Goal: Transaction & Acquisition: Subscribe to service/newsletter

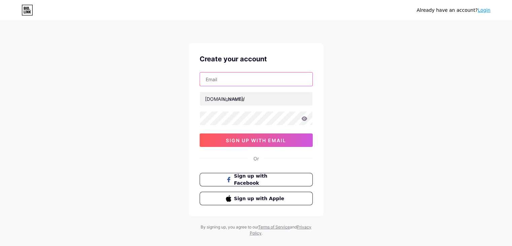
click at [236, 81] on input "text" at bounding box center [256, 78] width 112 height 13
type input "[EMAIL_ADDRESS][DOMAIN_NAME]"
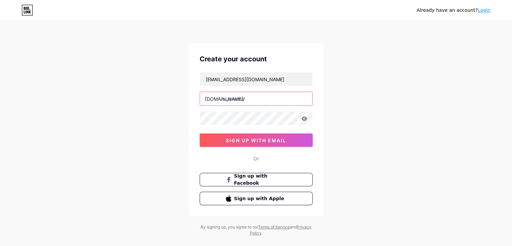
click at [262, 103] on input "text" at bounding box center [256, 98] width 112 height 13
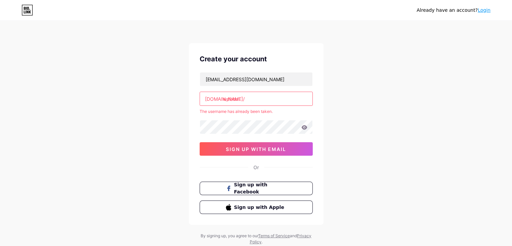
click at [242, 98] on input "welson" at bounding box center [256, 98] width 112 height 13
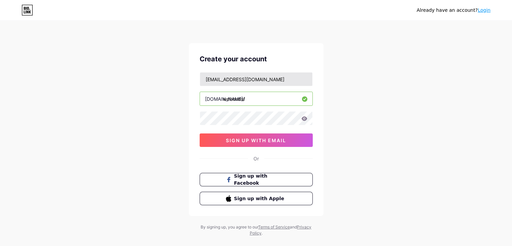
type input "welsondsf"
drag, startPoint x: 232, startPoint y: 79, endPoint x: 202, endPoint y: 79, distance: 29.6
click at [202, 79] on input "[EMAIL_ADDRESS][DOMAIN_NAME]" at bounding box center [256, 78] width 112 height 13
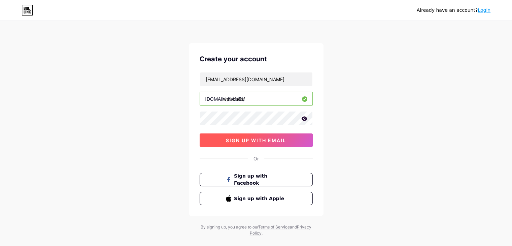
click at [226, 137] on span "sign up with email" at bounding box center [256, 140] width 60 height 6
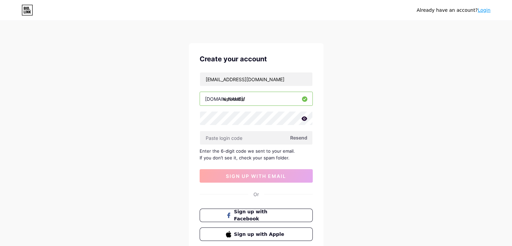
click at [296, 137] on span "Resend" at bounding box center [298, 137] width 17 height 7
